Goal: Transaction & Acquisition: Book appointment/travel/reservation

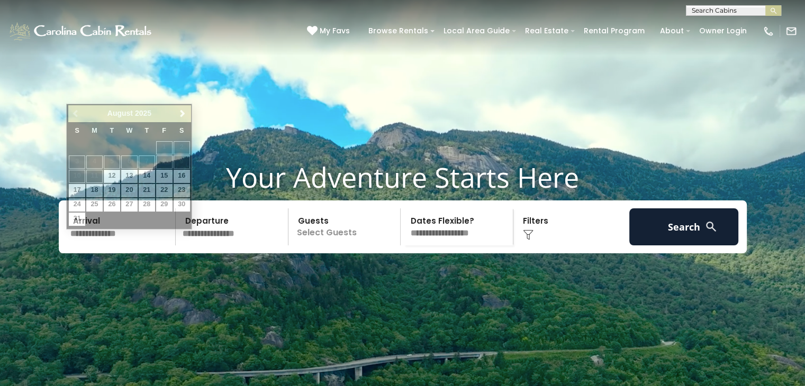
click at [83, 246] on input "text" at bounding box center [122, 226] width 110 height 37
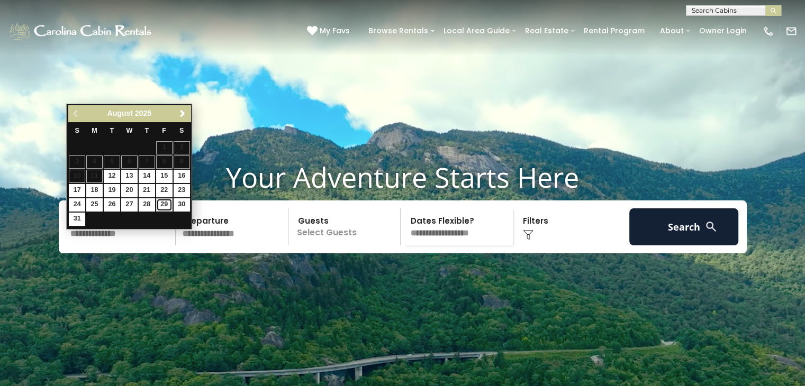
click at [167, 203] on link "29" at bounding box center [164, 204] width 16 height 13
type input "*******"
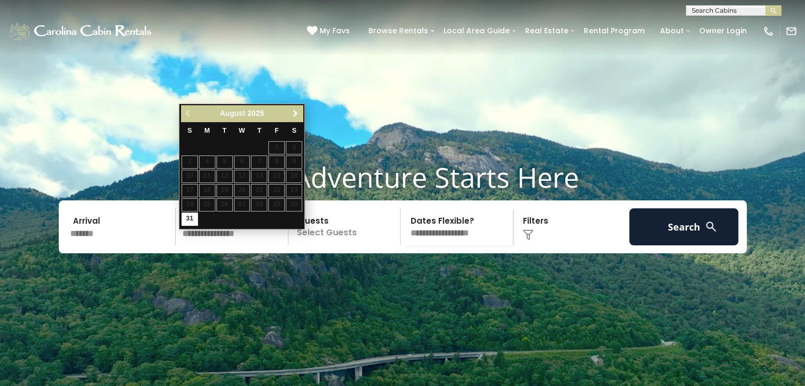
click at [294, 116] on span "Next" at bounding box center [295, 114] width 8 height 8
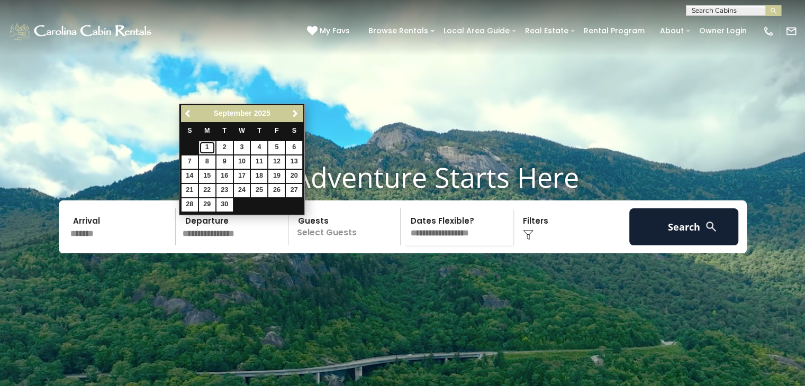
click at [207, 142] on link "1" at bounding box center [207, 147] width 16 height 13
type input "******"
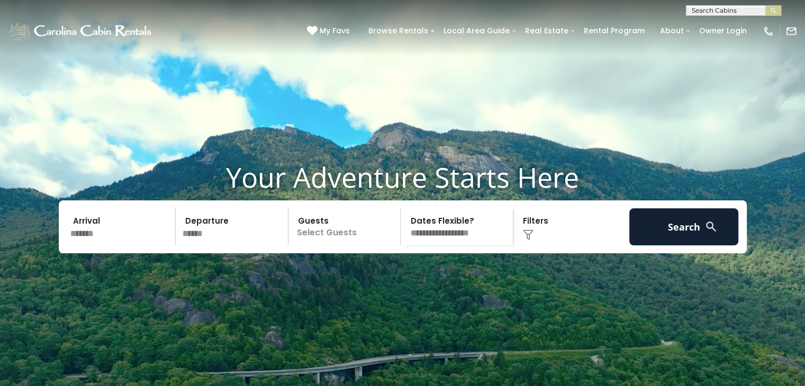
click at [343, 246] on p "Select Guests" at bounding box center [346, 226] width 109 height 37
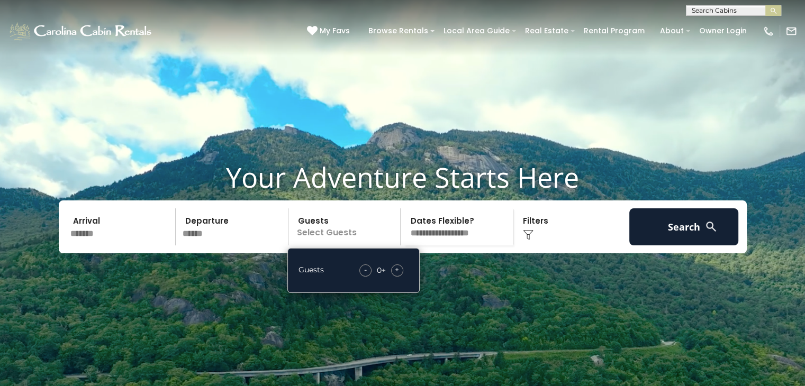
click at [389, 277] on div "- 0 + +" at bounding box center [381, 271] width 54 height 12
click at [394, 277] on div "+" at bounding box center [397, 271] width 12 height 12
click at [567, 246] on div "Click to Choose" at bounding box center [571, 226] width 110 height 37
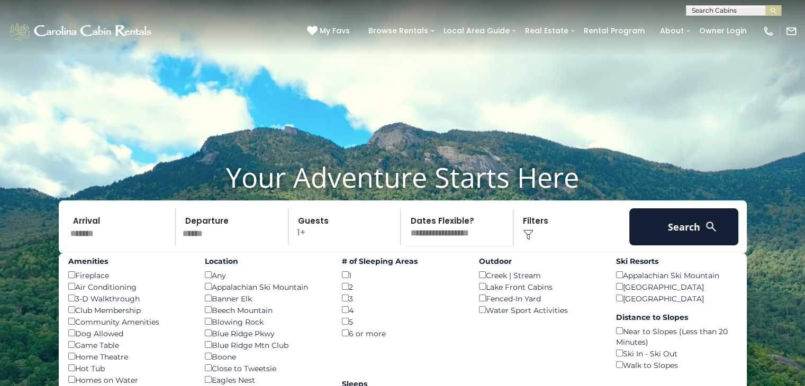
click at [528, 240] on img at bounding box center [528, 235] width 11 height 11
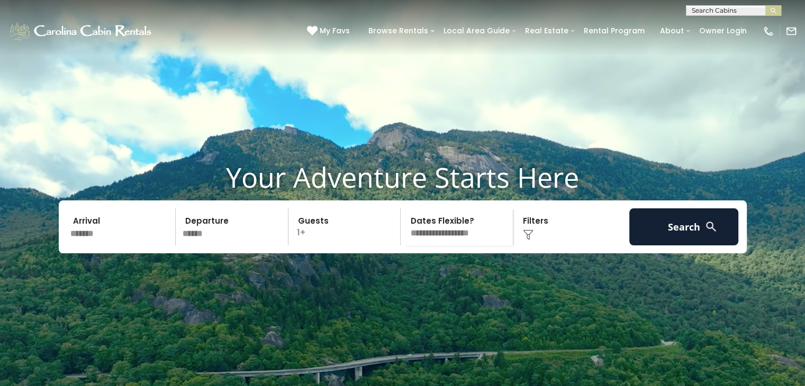
click at [527, 240] on img at bounding box center [528, 235] width 11 height 11
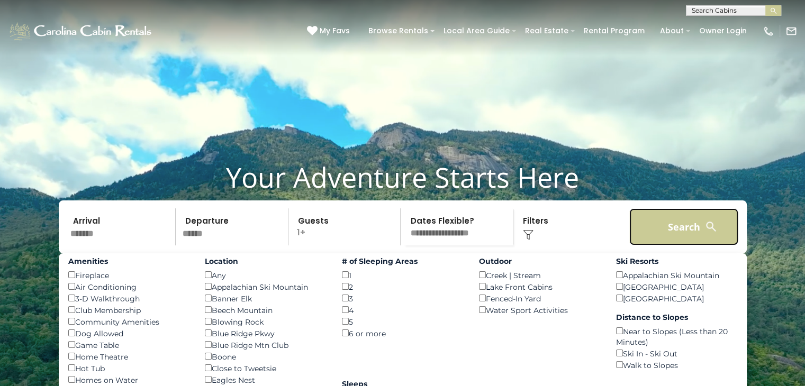
click at [677, 246] on button "Search" at bounding box center [684, 226] width 110 height 37
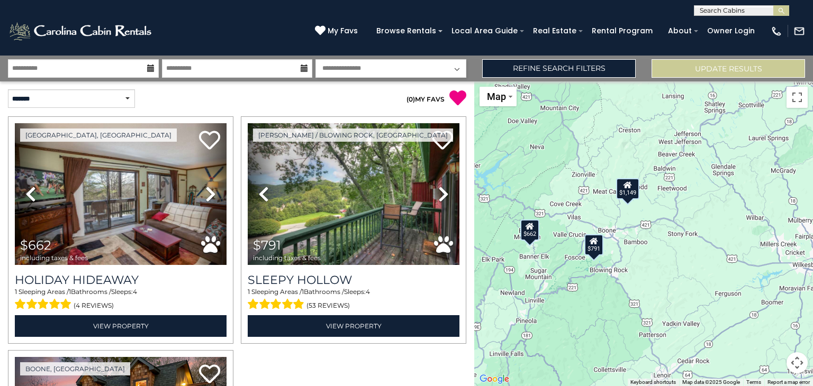
drag, startPoint x: 648, startPoint y: 251, endPoint x: 508, endPoint y: 267, distance: 141.1
click at [508, 267] on div "$662 $791 $1,149" at bounding box center [643, 233] width 339 height 305
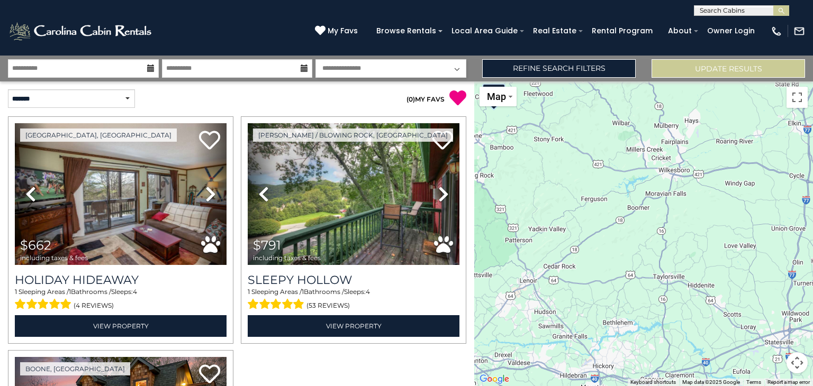
drag, startPoint x: 738, startPoint y: 246, endPoint x: 604, endPoint y: 151, distance: 164.7
click at [604, 151] on div "$662 $791 $1,149" at bounding box center [643, 233] width 339 height 305
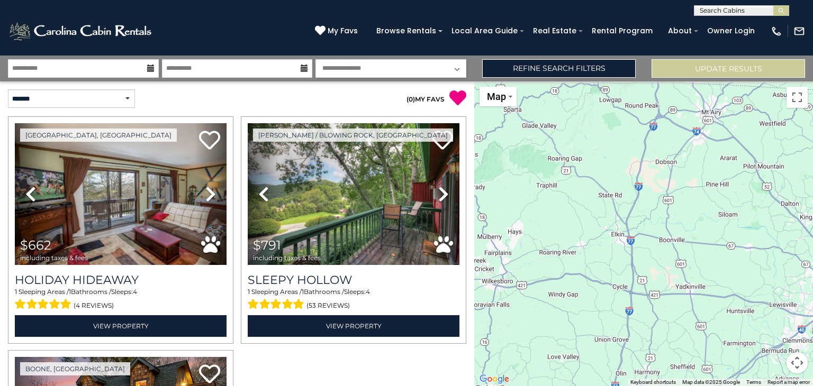
drag, startPoint x: 701, startPoint y: 208, endPoint x: 516, endPoint y: 324, distance: 217.8
click at [516, 324] on div "$662 $791 $1,149" at bounding box center [643, 233] width 339 height 305
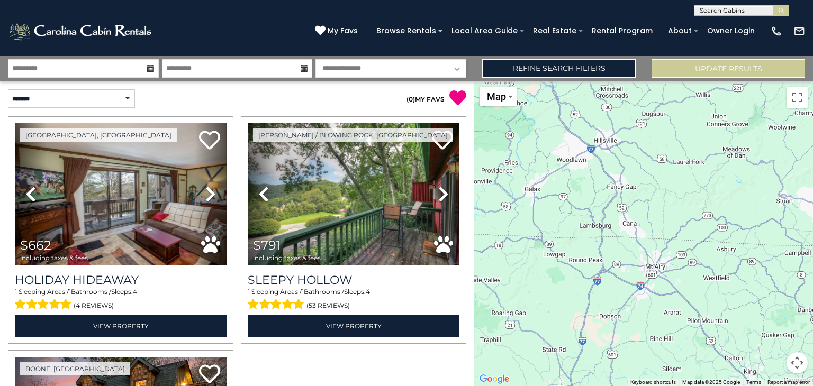
drag, startPoint x: 647, startPoint y: 192, endPoint x: 591, endPoint y: 344, distance: 162.9
click at [591, 344] on div "$662 $791 $1,149" at bounding box center [643, 233] width 339 height 305
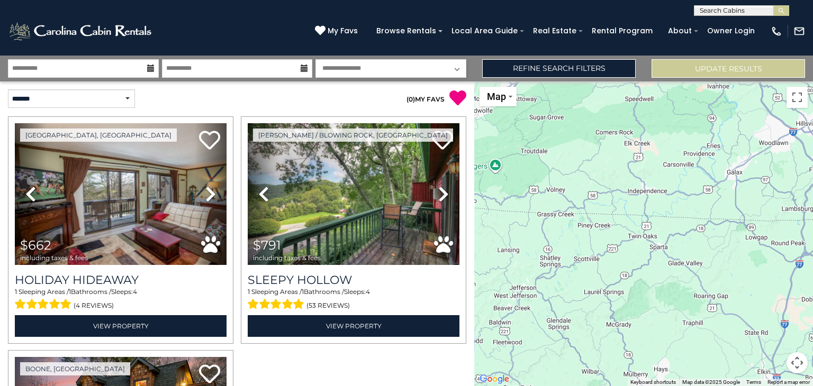
drag, startPoint x: 556, startPoint y: 235, endPoint x: 764, endPoint y: 216, distance: 208.8
click at [764, 216] on div "$662 $791 $1,149" at bounding box center [643, 233] width 339 height 305
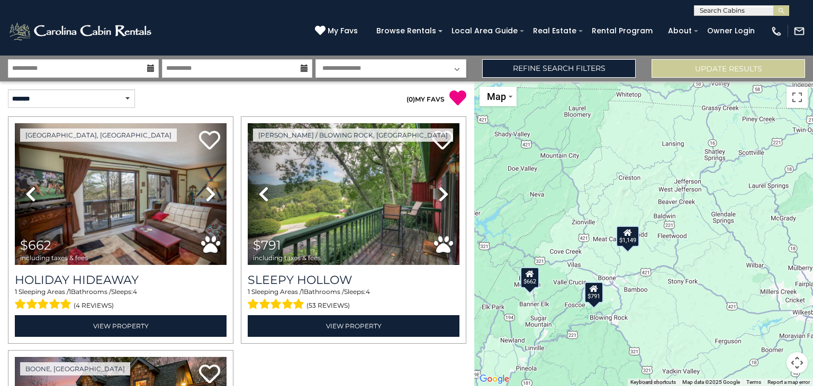
drag, startPoint x: 607, startPoint y: 243, endPoint x: 778, endPoint y: 132, distance: 203.9
click at [778, 132] on div "$662 $791 $1,149" at bounding box center [643, 233] width 339 height 305
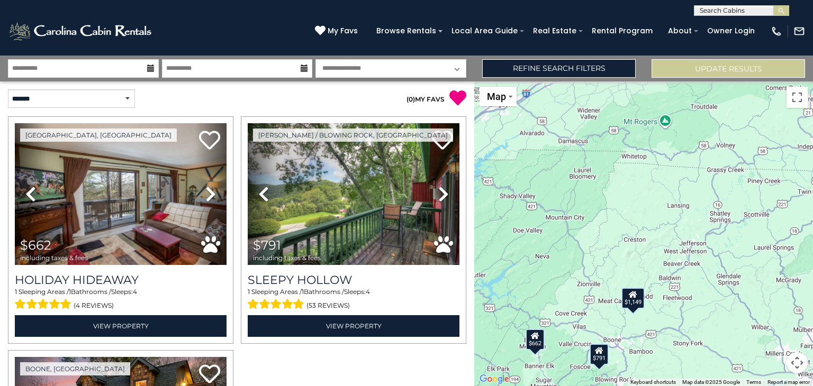
drag, startPoint x: 676, startPoint y: 185, endPoint x: 671, endPoint y: 260, distance: 75.8
click at [671, 260] on div "$662 $791 $1,149" at bounding box center [643, 233] width 339 height 305
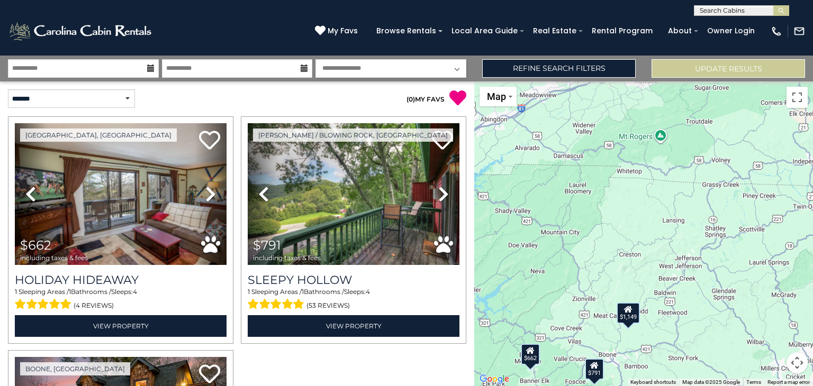
click at [658, 134] on div "$662 $791 $1,149" at bounding box center [643, 233] width 339 height 305
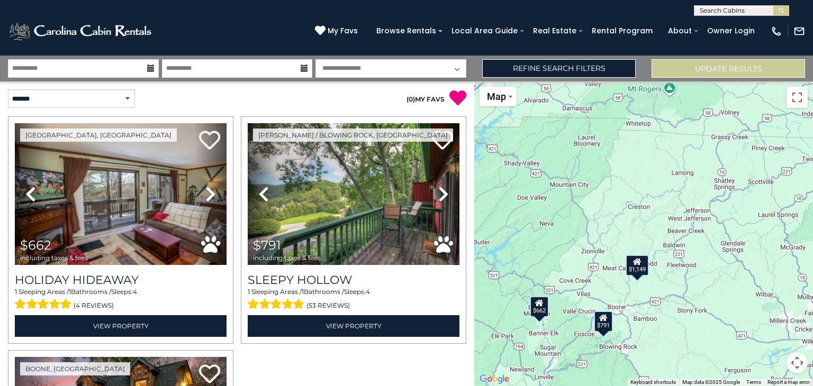
drag, startPoint x: 640, startPoint y: 244, endPoint x: 651, endPoint y: 164, distance: 80.7
click at [651, 164] on div "$662 $791 $1,149" at bounding box center [643, 233] width 339 height 305
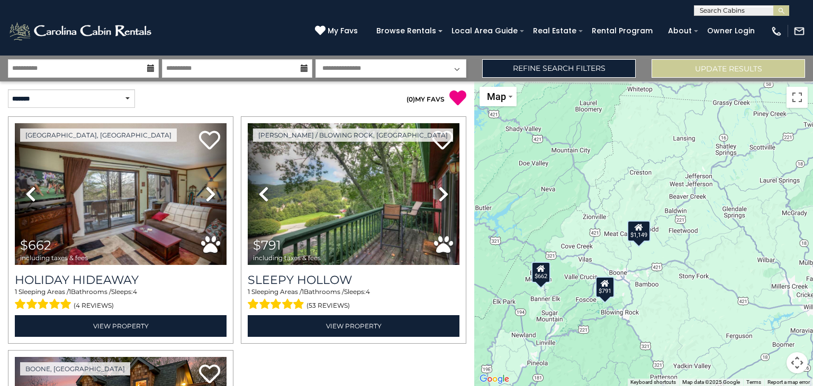
click at [539, 279] on div "$662" at bounding box center [540, 272] width 19 height 21
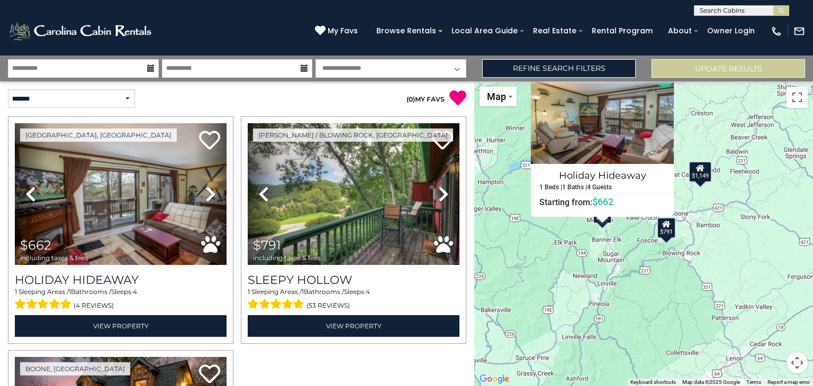
drag, startPoint x: 765, startPoint y: 186, endPoint x: 792, endPoint y: 112, distance: 78.8
click at [792, 112] on div "$662 $791 $1,149 Holiday Hideaway 1 Beds | 1 Baths | 4 Guests Distance from you…" at bounding box center [643, 233] width 339 height 305
